Goal: Use online tool/utility: Use online tool/utility

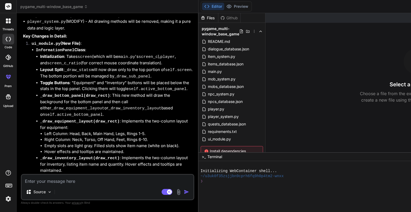
scroll to position [2618, 0]
click at [208, 139] on span "ui_module.py" at bounding box center [220, 139] width 24 height 6
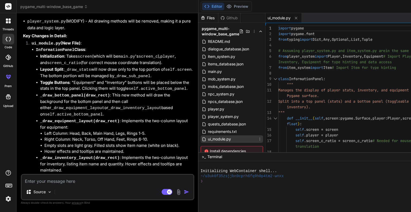
type textarea "x"
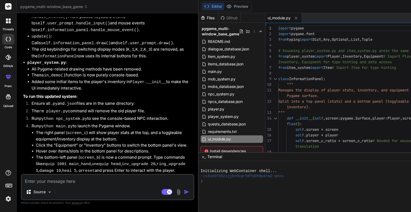
scroll to position [4064, 0]
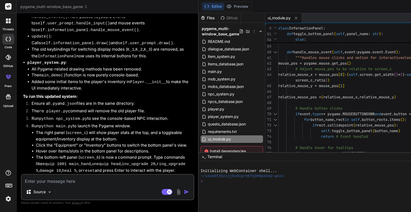
type textarea "relative_mouse_pos = (relative_mouse_x, relative_mouse_y) # Handle button click…"
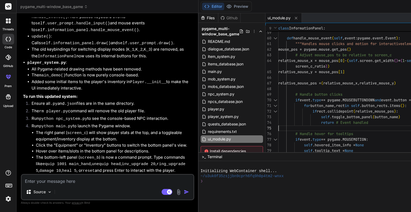
drag, startPoint x: 309, startPoint y: 106, endPoint x: 340, endPoint y: 104, distance: 31.6
